Goal: Transaction & Acquisition: Purchase product/service

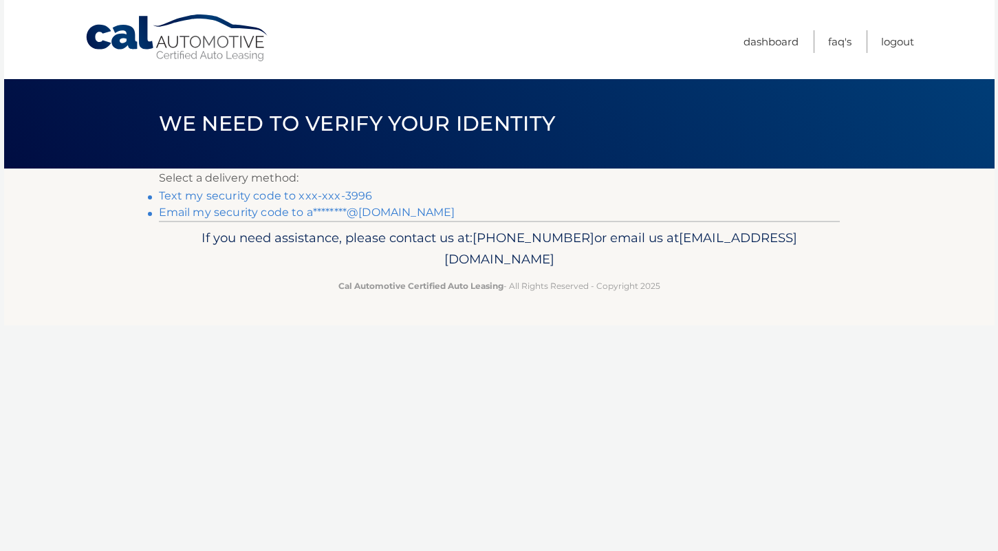
click at [258, 215] on link "Email my security code to a********@aol.com" at bounding box center [307, 212] width 296 height 13
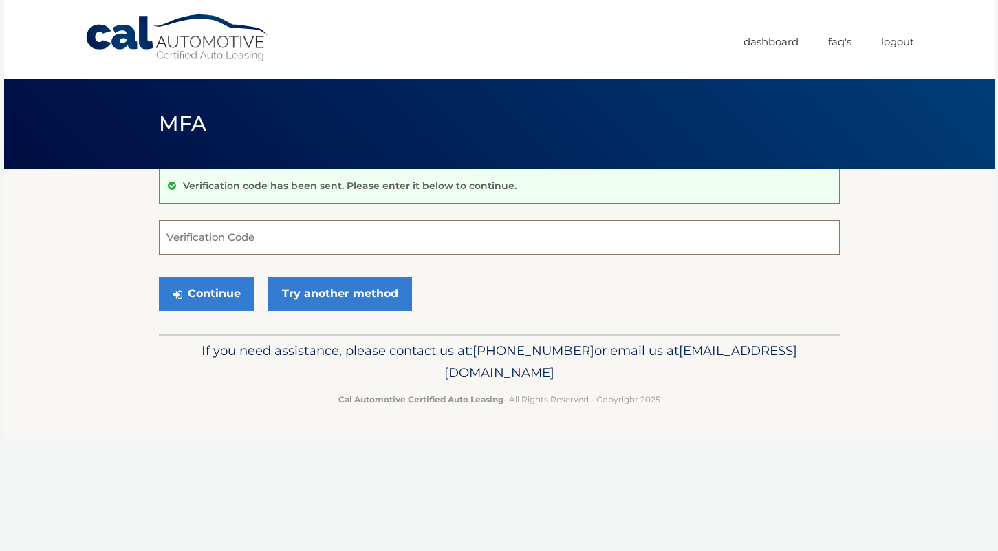
click at [237, 241] on input "Verification Code" at bounding box center [499, 237] width 681 height 34
paste input "273177"
click at [221, 292] on button "Continue" at bounding box center [207, 294] width 96 height 34
click at [213, 231] on label "Verification Code" at bounding box center [499, 225] width 681 height 11
click at [213, 231] on input "273177" at bounding box center [499, 237] width 681 height 34
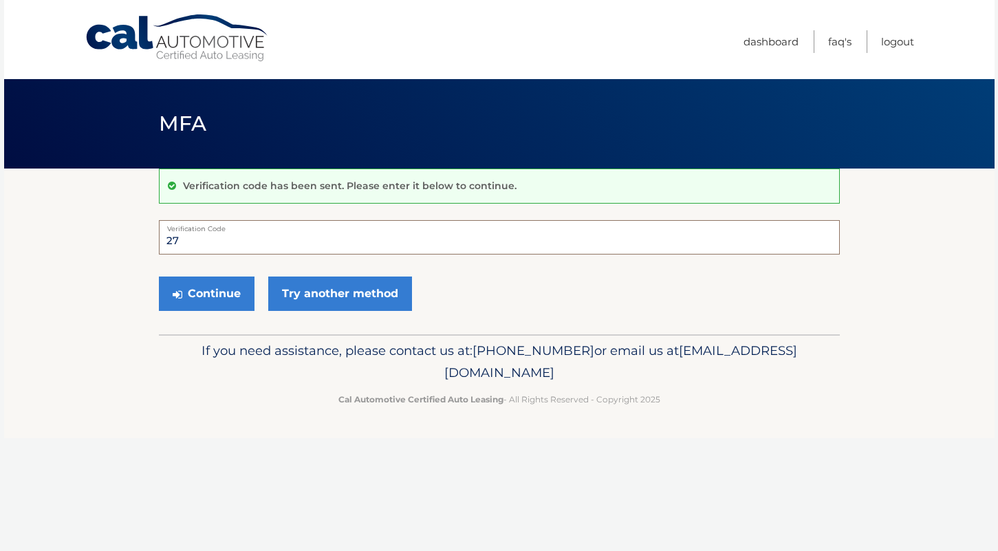
type input "2"
type input "273177"
click at [188, 292] on button "Continue" at bounding box center [207, 294] width 96 height 34
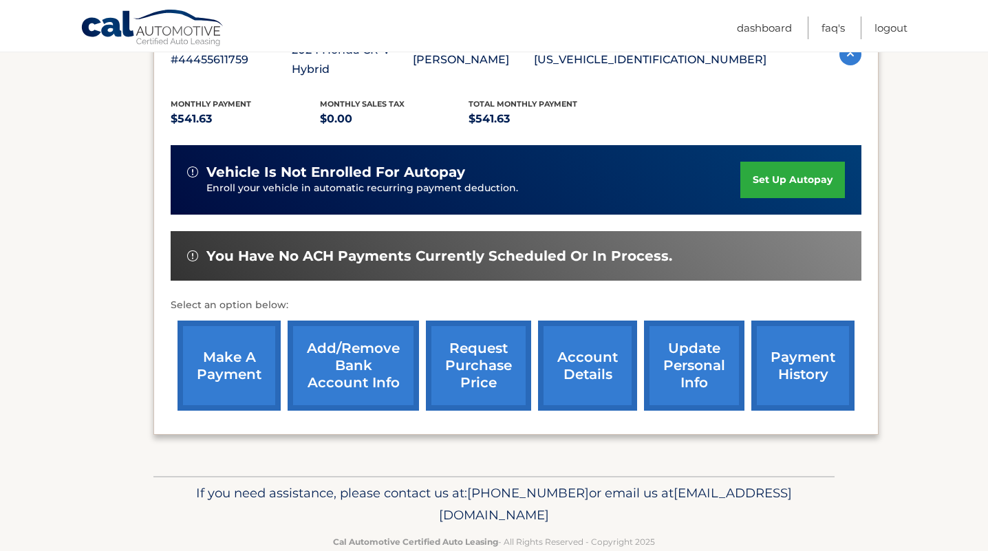
scroll to position [275, 0]
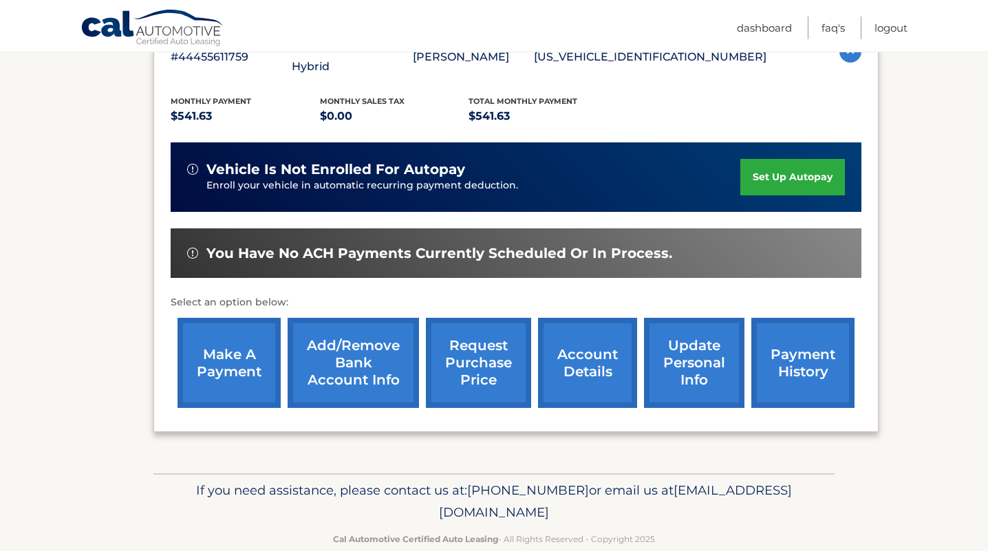
click at [232, 348] on link "make a payment" at bounding box center [228, 363] width 103 height 90
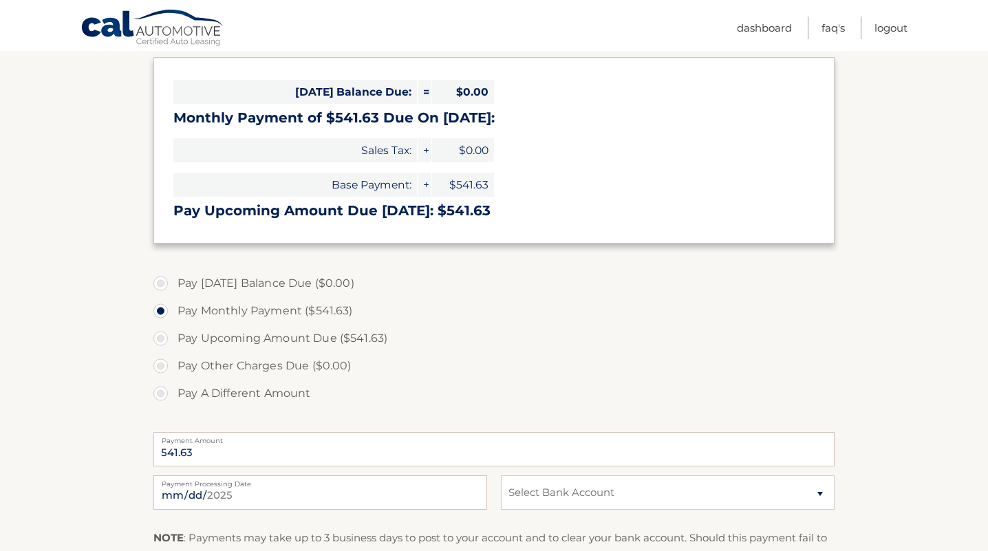
scroll to position [275, 0]
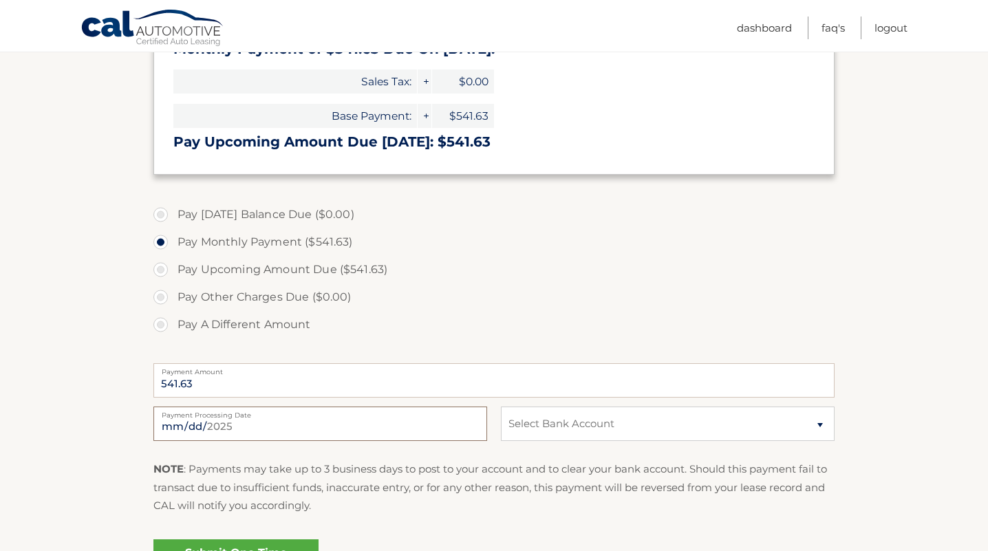
click at [188, 424] on input "2025-10-03" at bounding box center [320, 424] width 334 height 34
type input "2025-10-14"
click at [158, 266] on label "Pay Upcoming Amount Due ($541.63)" at bounding box center [493, 270] width 681 height 28
click at [159, 266] on input "Pay Upcoming Amount Due ($541.63)" at bounding box center [166, 267] width 14 height 22
radio input "true"
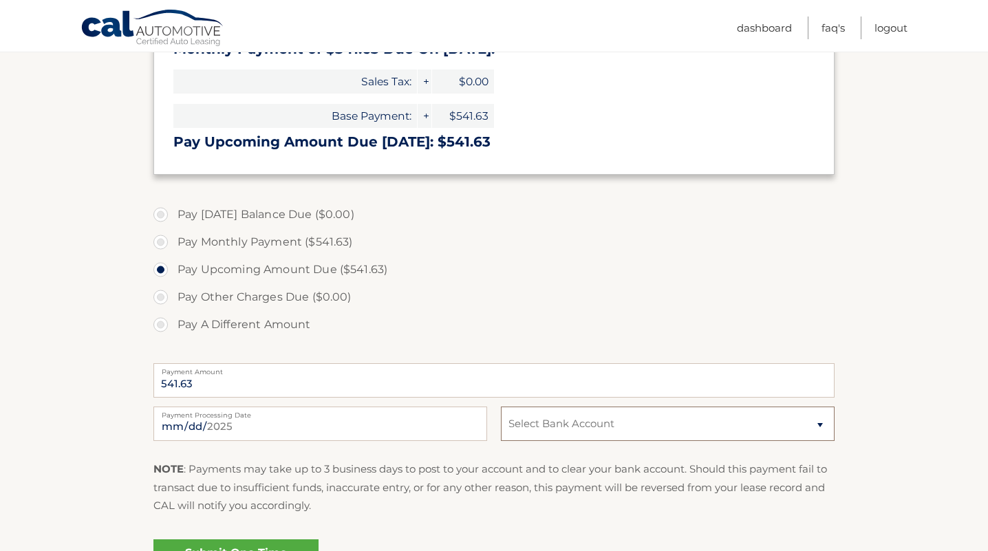
click at [817, 427] on select "Select Bank Account Checking POPULAR BANK *****1816 Checking POPULAR BANK *****…" at bounding box center [668, 424] width 334 height 34
select select "YTdjZmNmNTEtNDNlMS00ODcwLWI1OWYtMWQ4OGRlZTgyNDU0"
click at [501, 407] on select "Select Bank Account Checking POPULAR BANK *****1816 Checking POPULAR BANK *****…" at bounding box center [668, 424] width 334 height 34
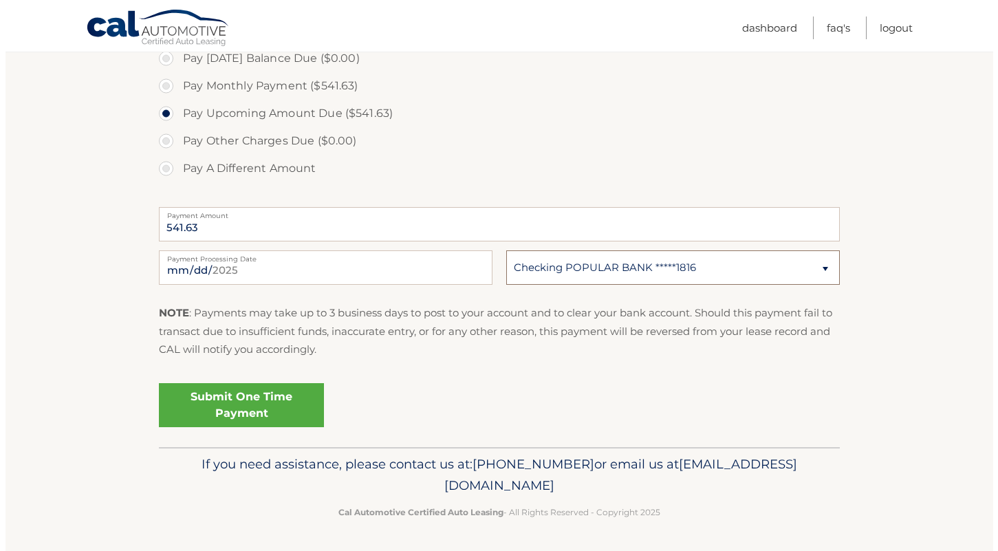
scroll to position [432, 0]
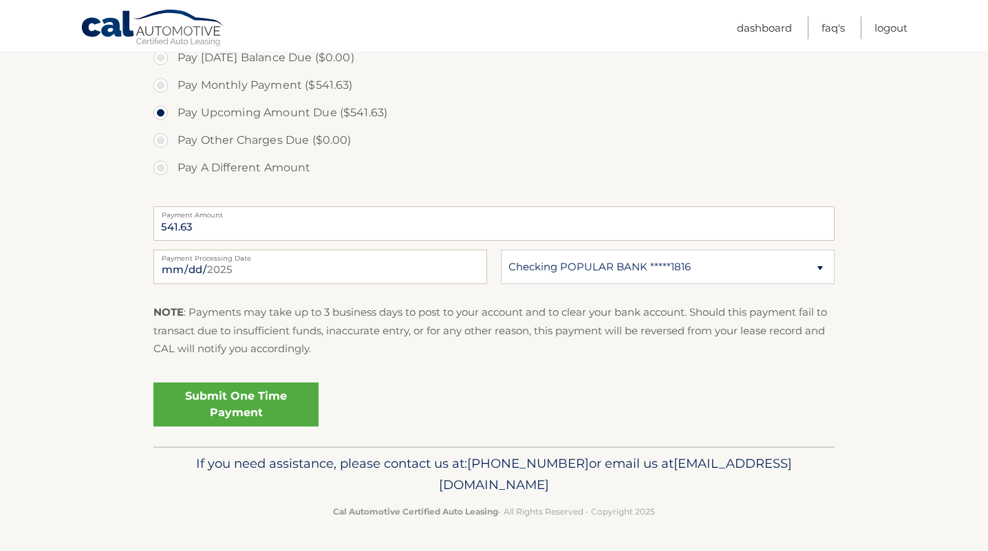
click at [244, 399] on link "Submit One Time Payment" at bounding box center [235, 404] width 165 height 44
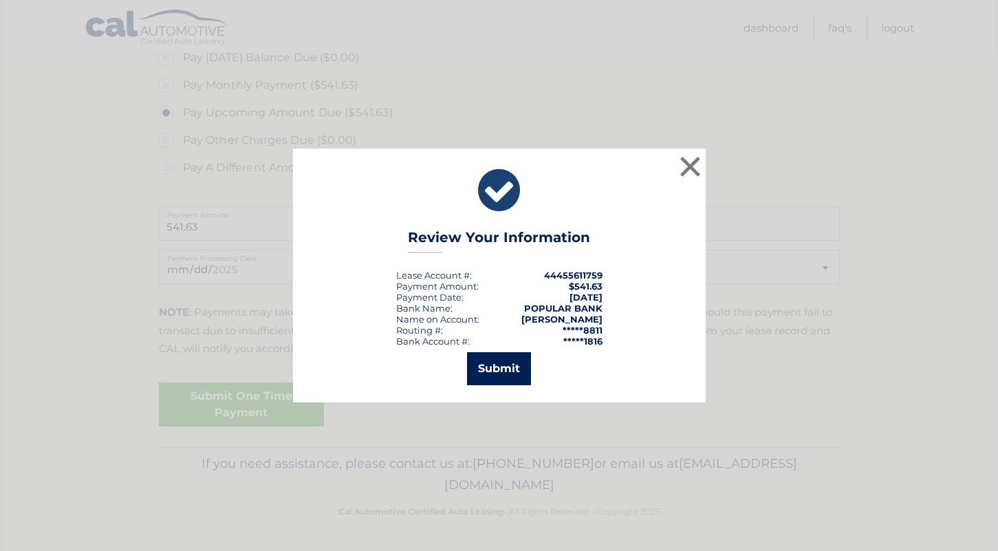
click at [497, 367] on button "Submit" at bounding box center [499, 368] width 64 height 33
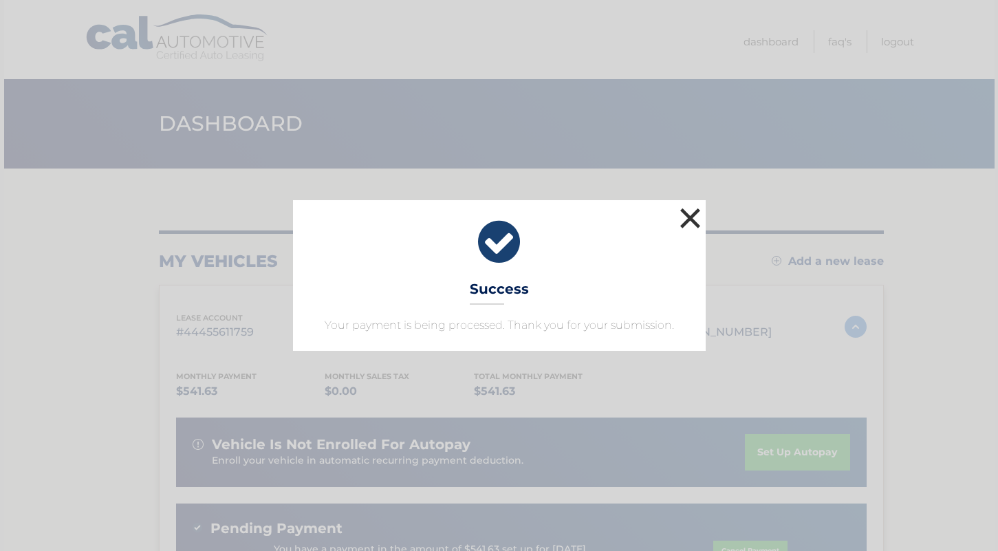
click at [685, 215] on button "×" at bounding box center [691, 218] width 28 height 28
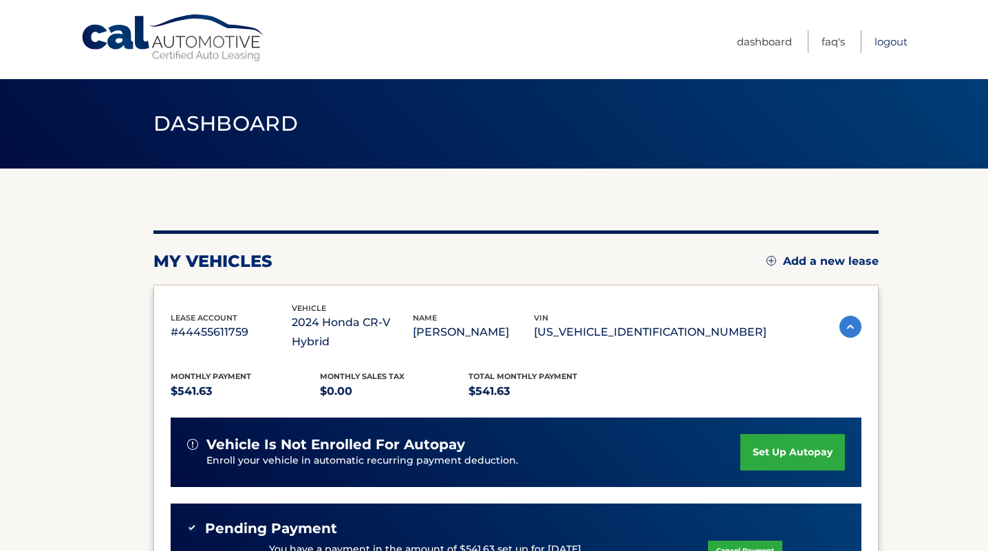
click at [879, 39] on link "Logout" at bounding box center [890, 41] width 33 height 23
